Goal: Check status

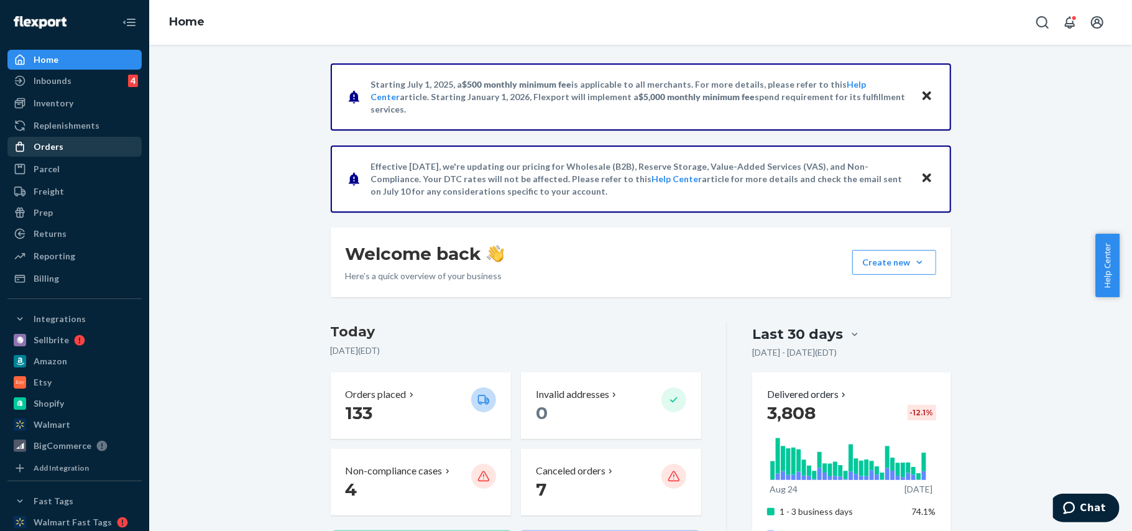
click at [45, 148] on div "Orders" at bounding box center [49, 146] width 30 height 12
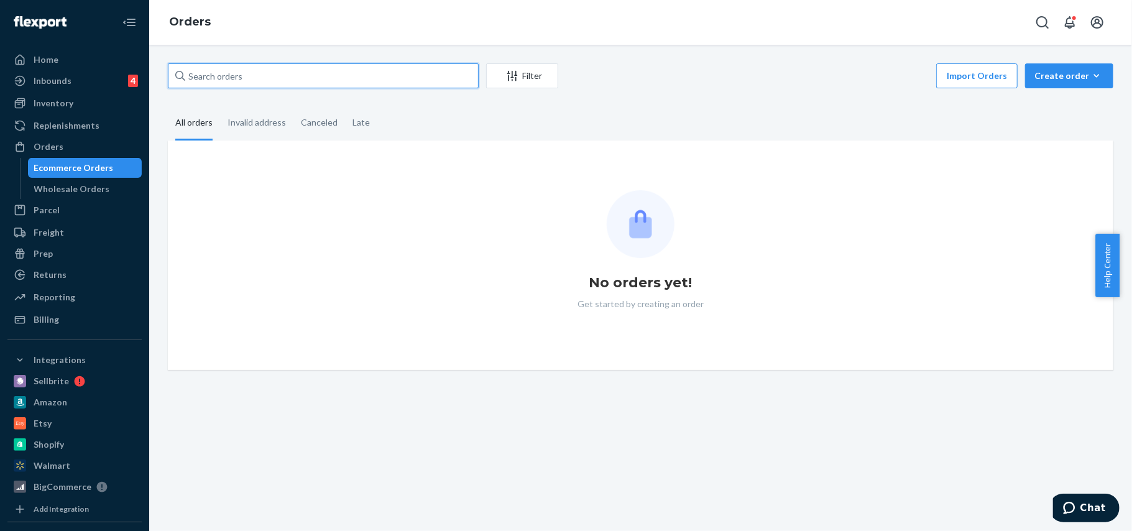
click at [235, 76] on input "text" at bounding box center [323, 75] width 311 height 25
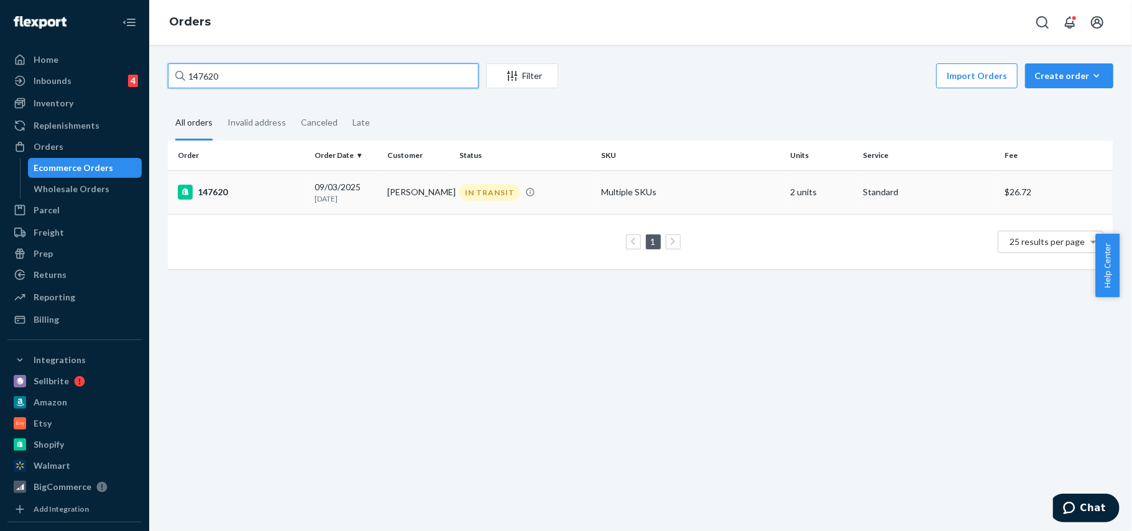
type input "147620"
click at [213, 193] on div "147620" at bounding box center [241, 192] width 127 height 15
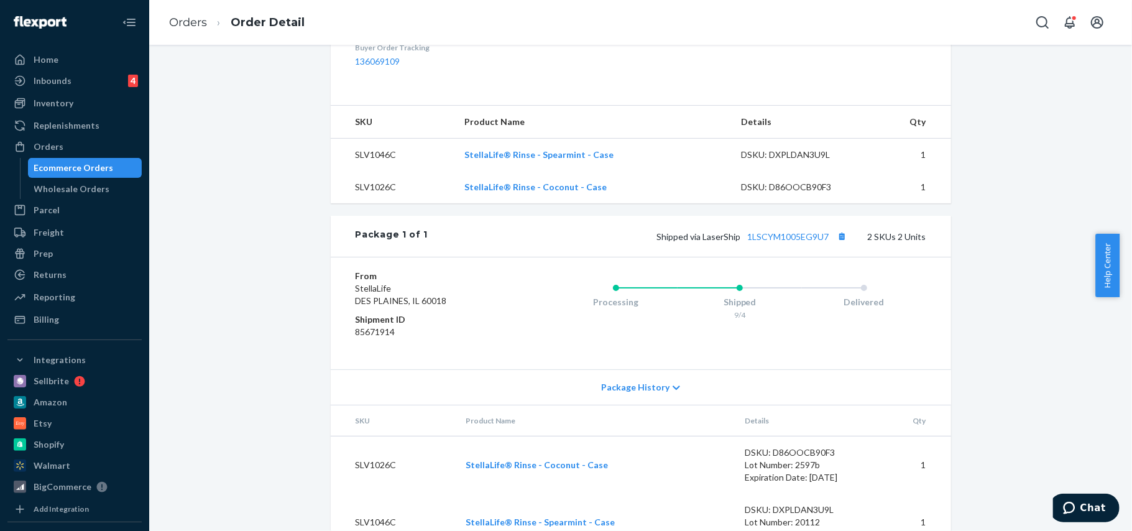
scroll to position [472, 0]
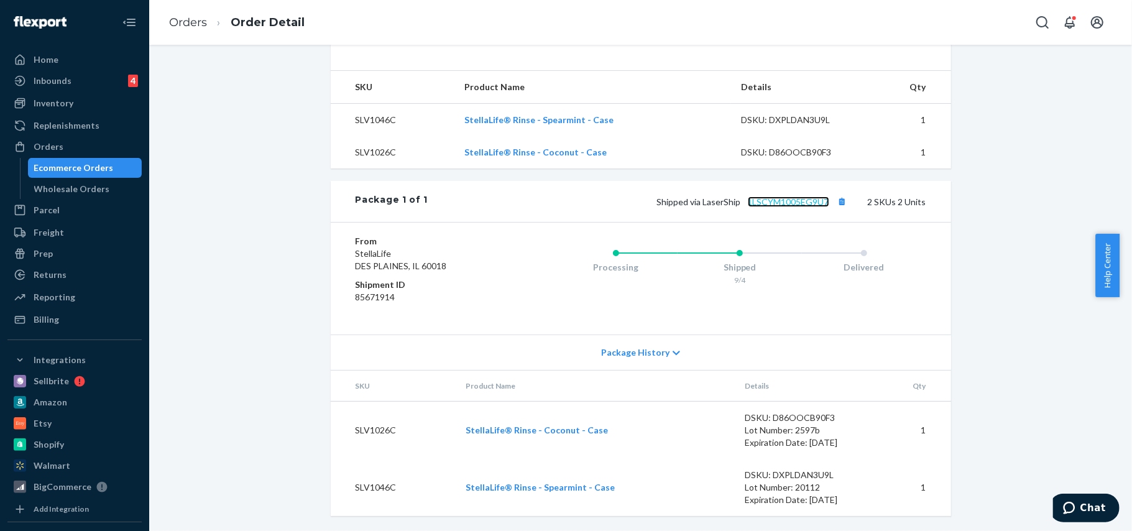
click at [777, 200] on link "1LSCYM1005EG9U7" at bounding box center [788, 201] width 81 height 11
